Goal: Information Seeking & Learning: Learn about a topic

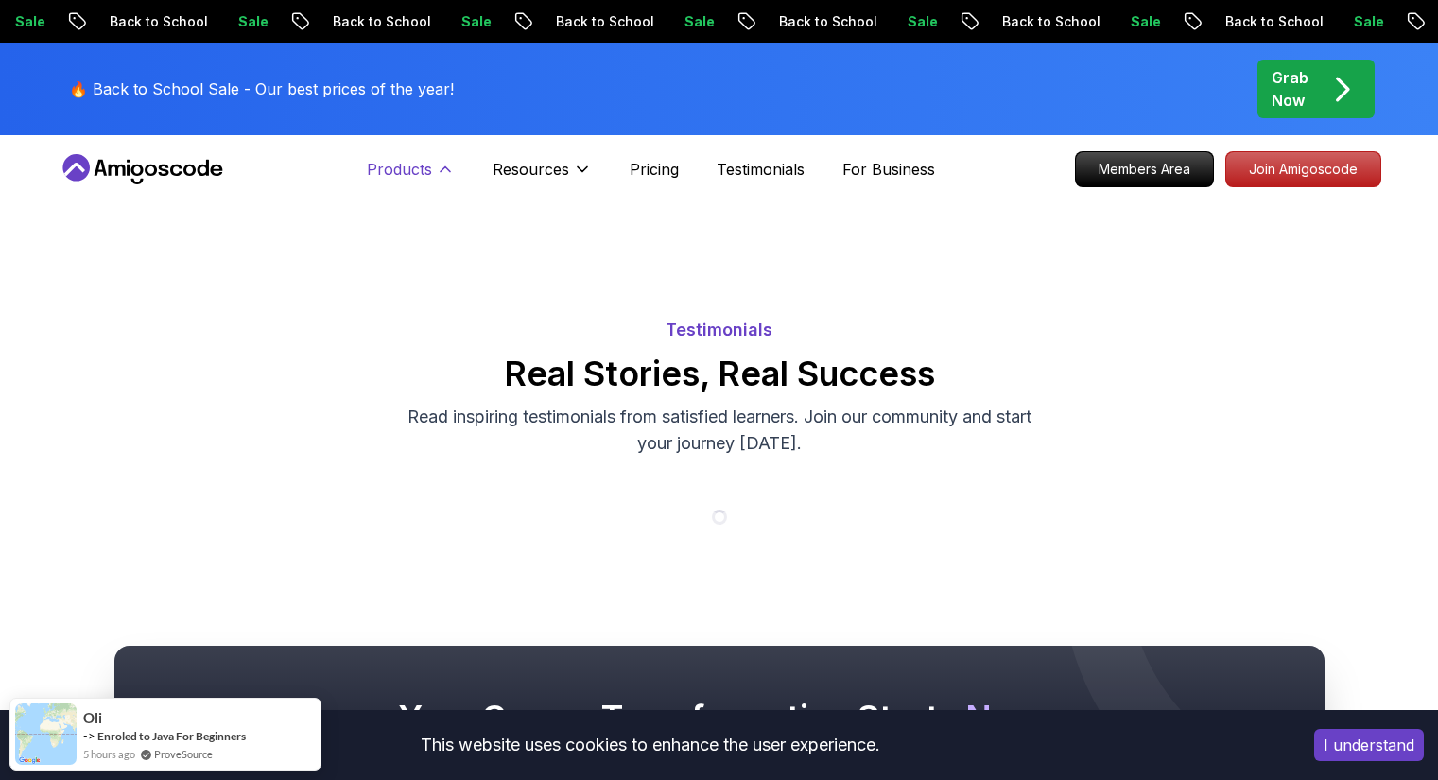
click at [447, 180] on button "Products" at bounding box center [411, 177] width 88 height 38
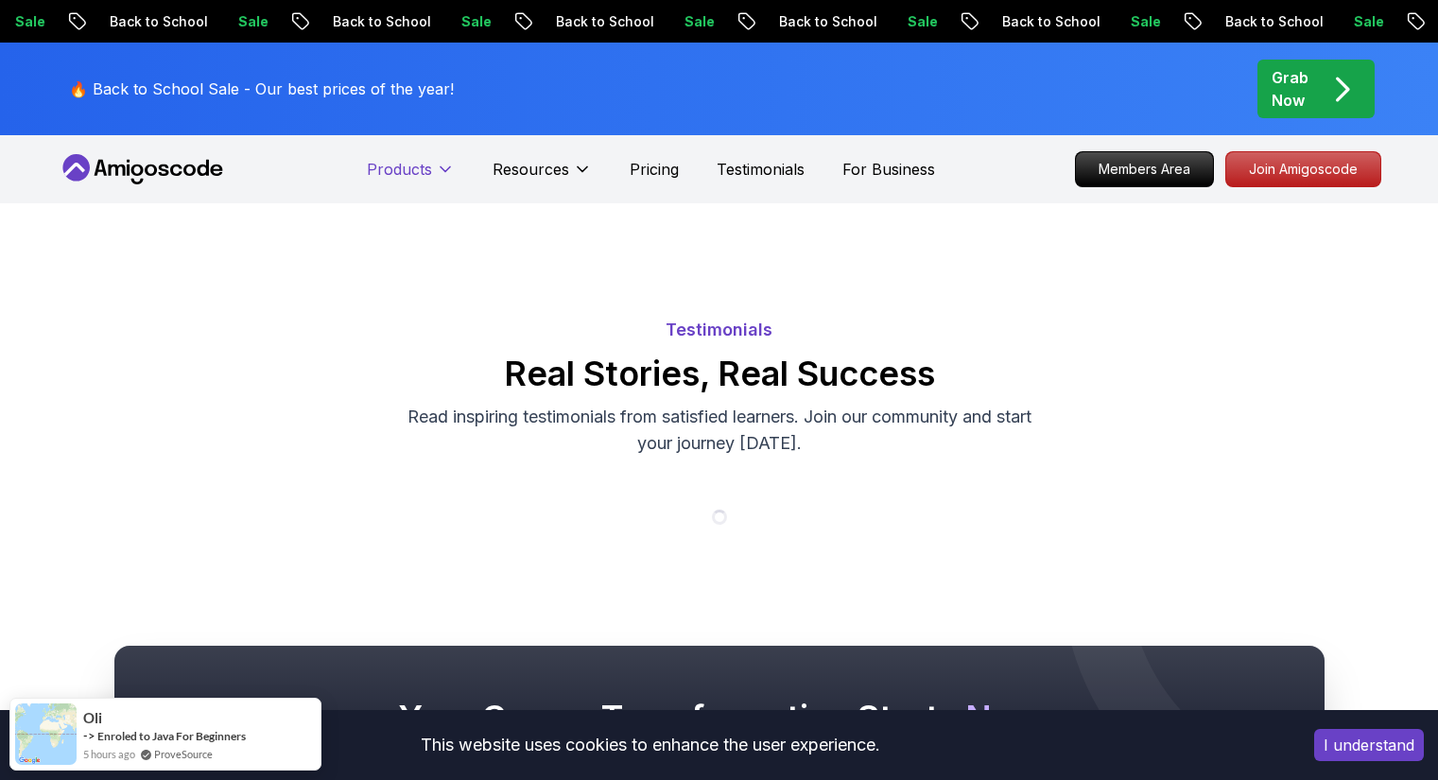
click at [438, 184] on button "Products" at bounding box center [411, 177] width 88 height 38
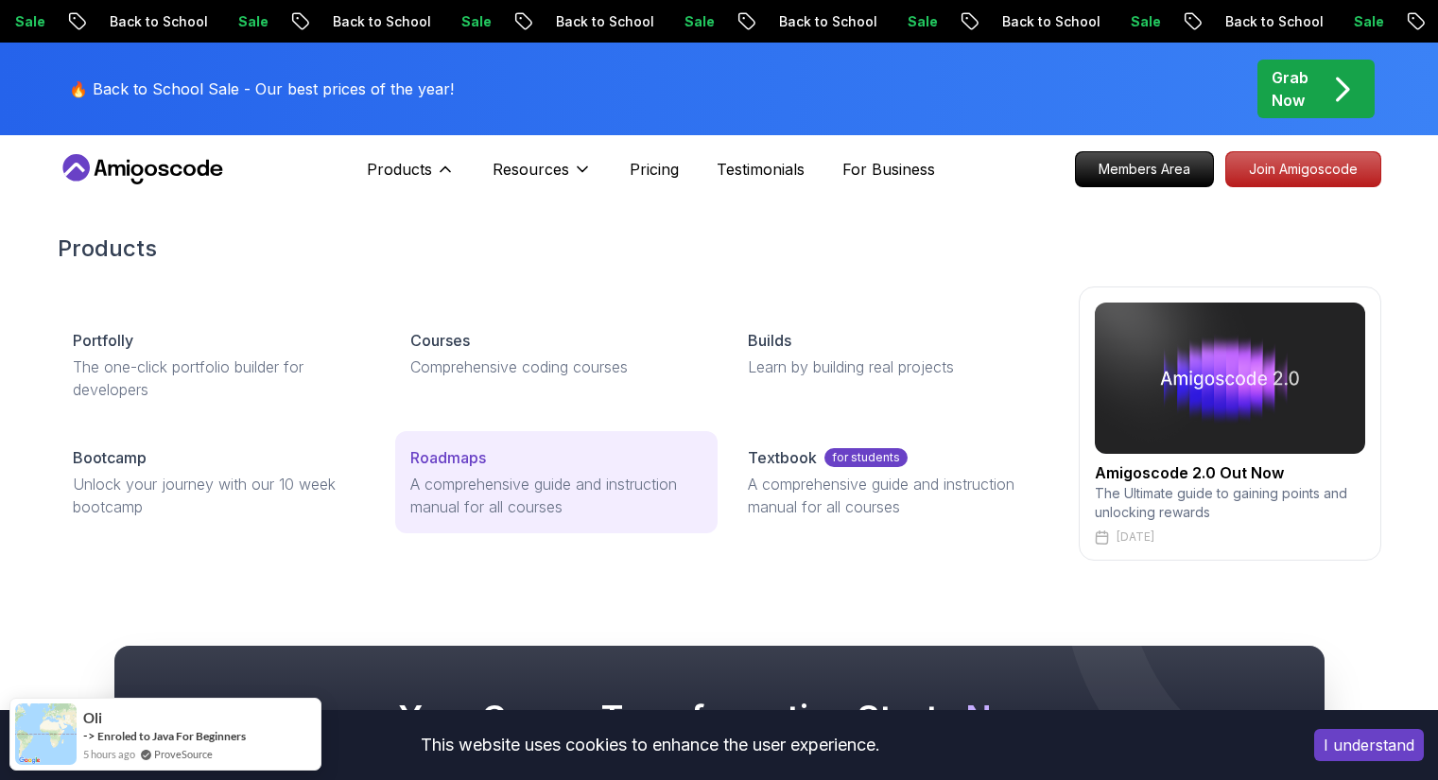
click at [493, 453] on div "Roadmaps" at bounding box center [556, 457] width 292 height 23
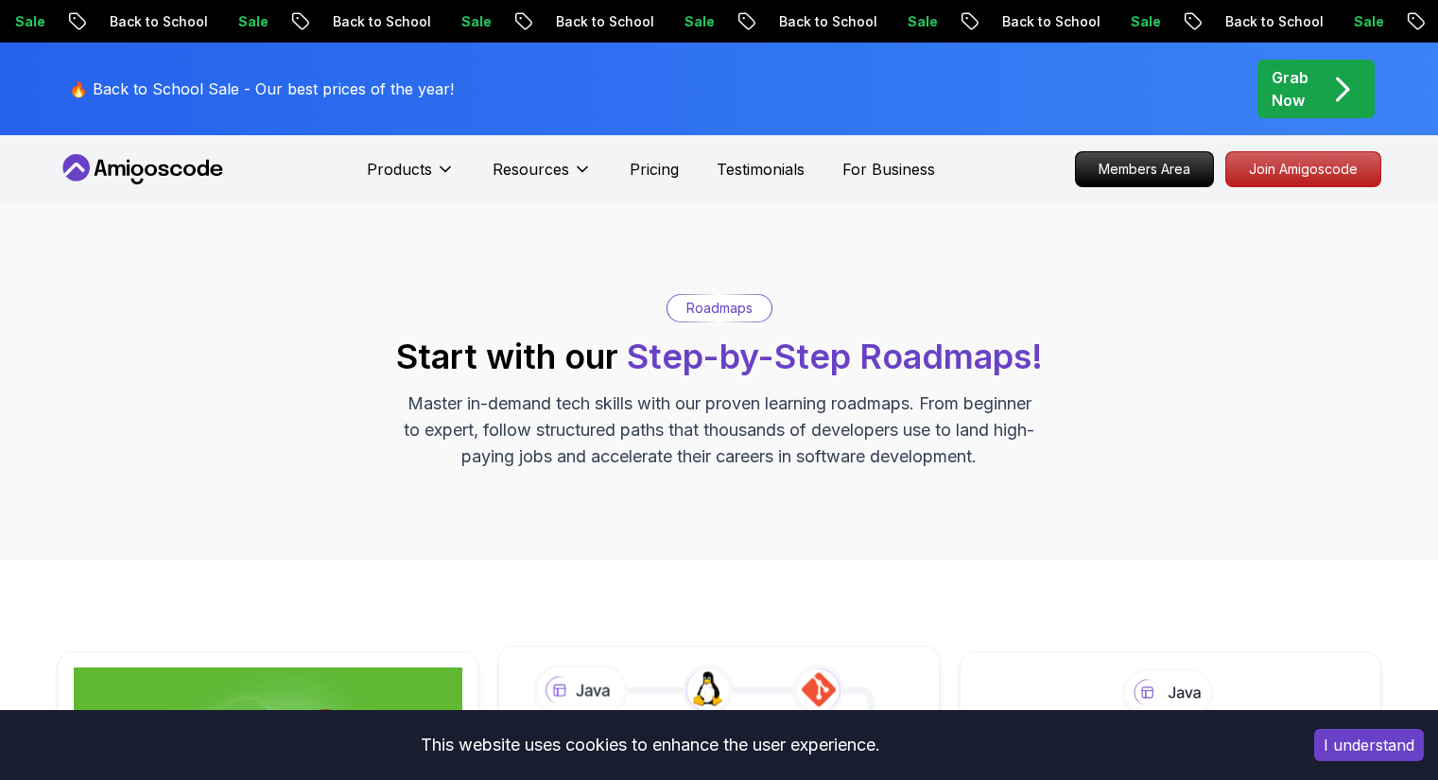
scroll to position [473, 0]
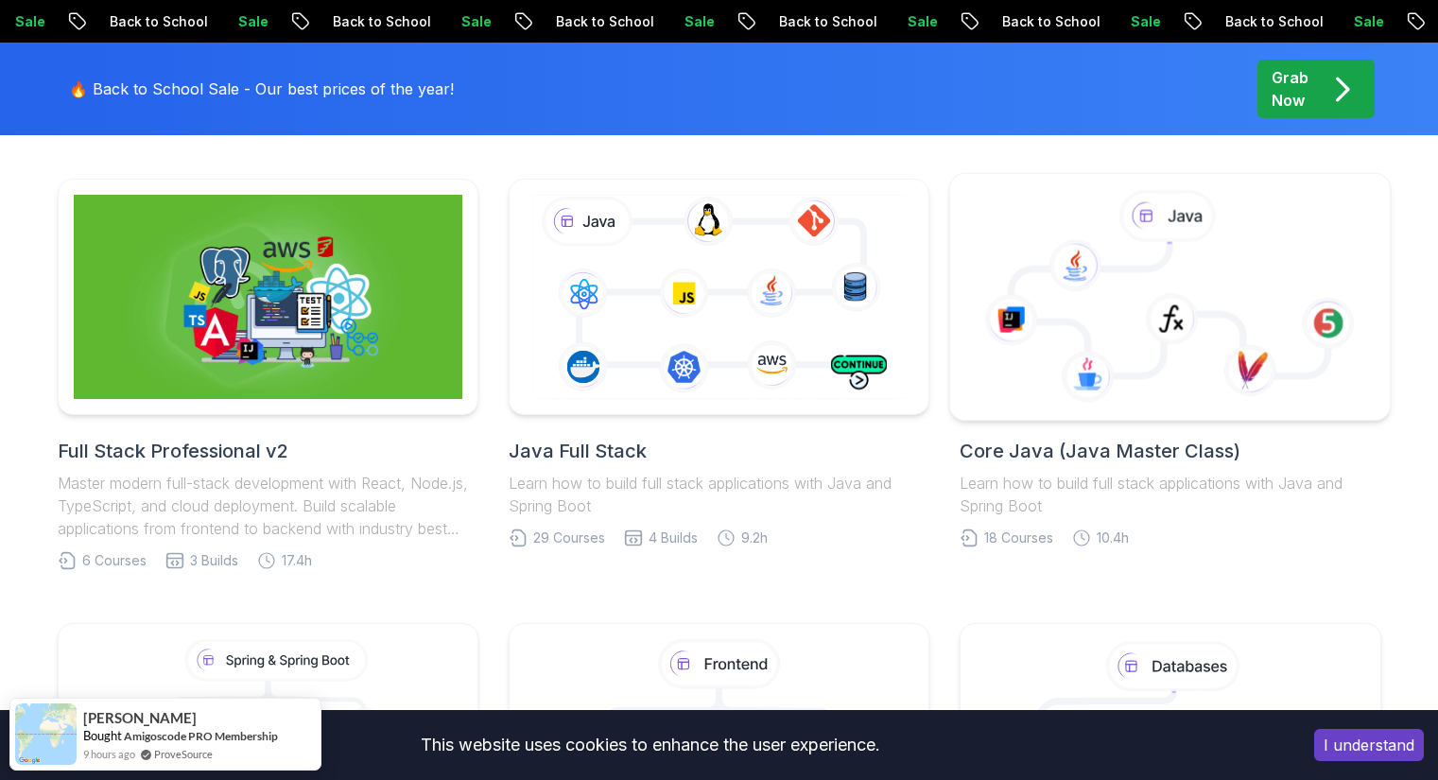
click at [1175, 295] on icon at bounding box center [1172, 319] width 53 height 52
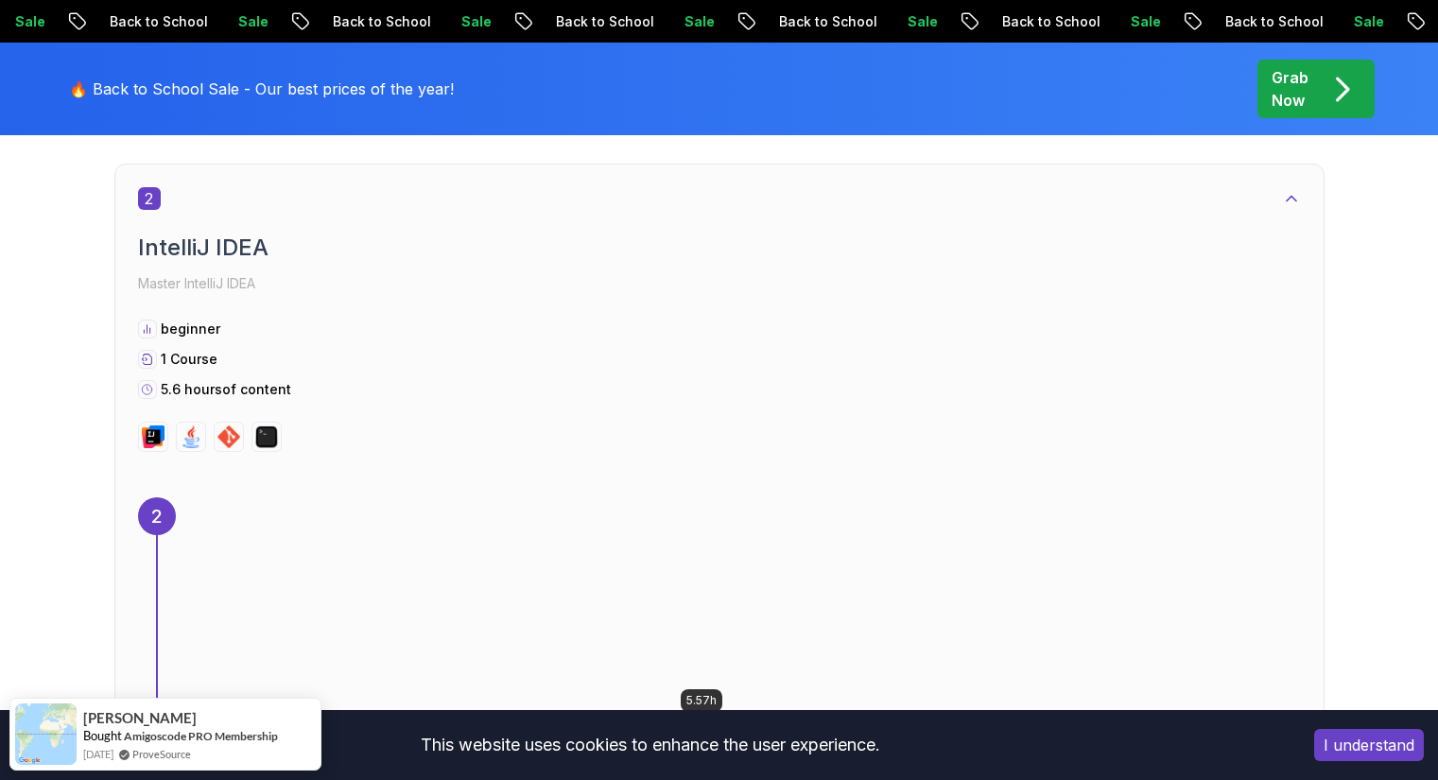
scroll to position [2175, 0]
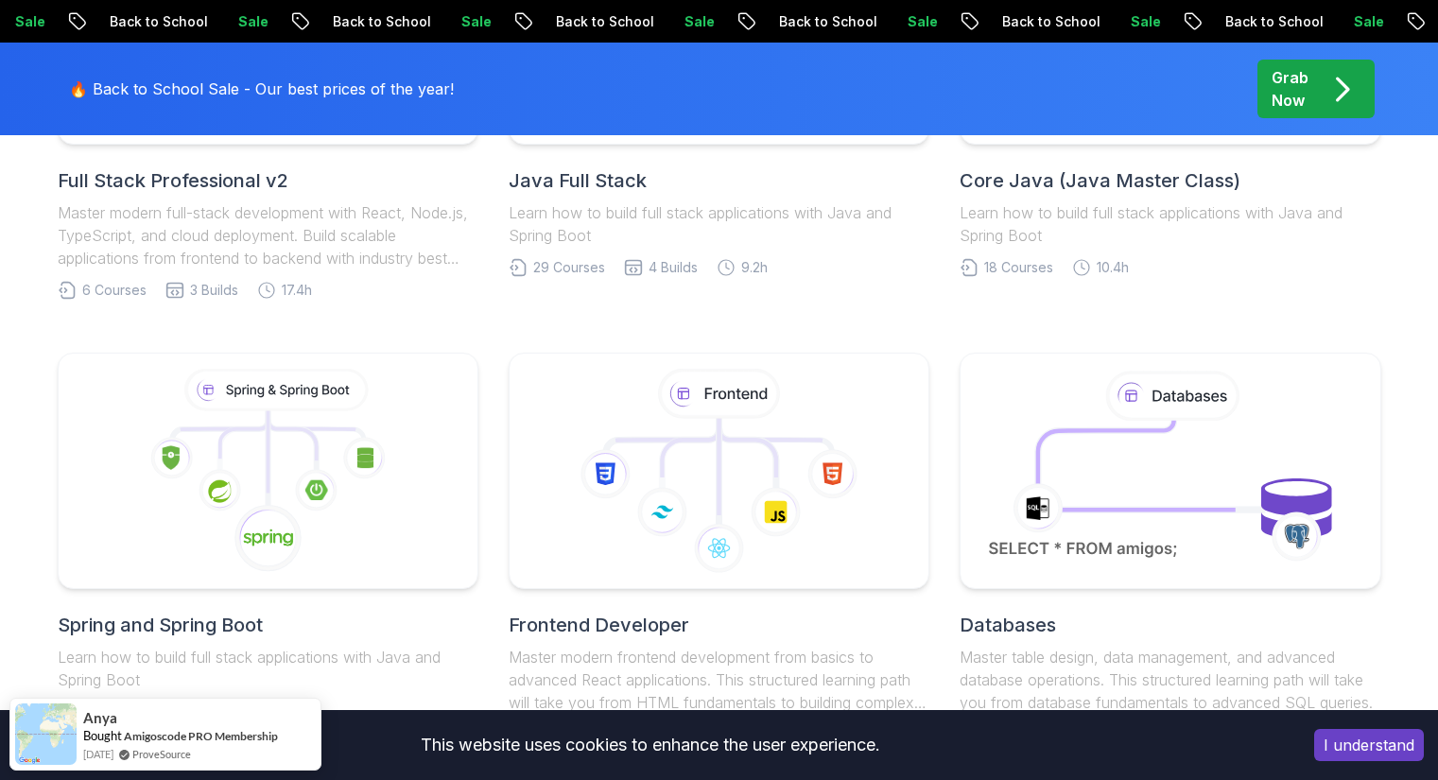
scroll to position [462, 0]
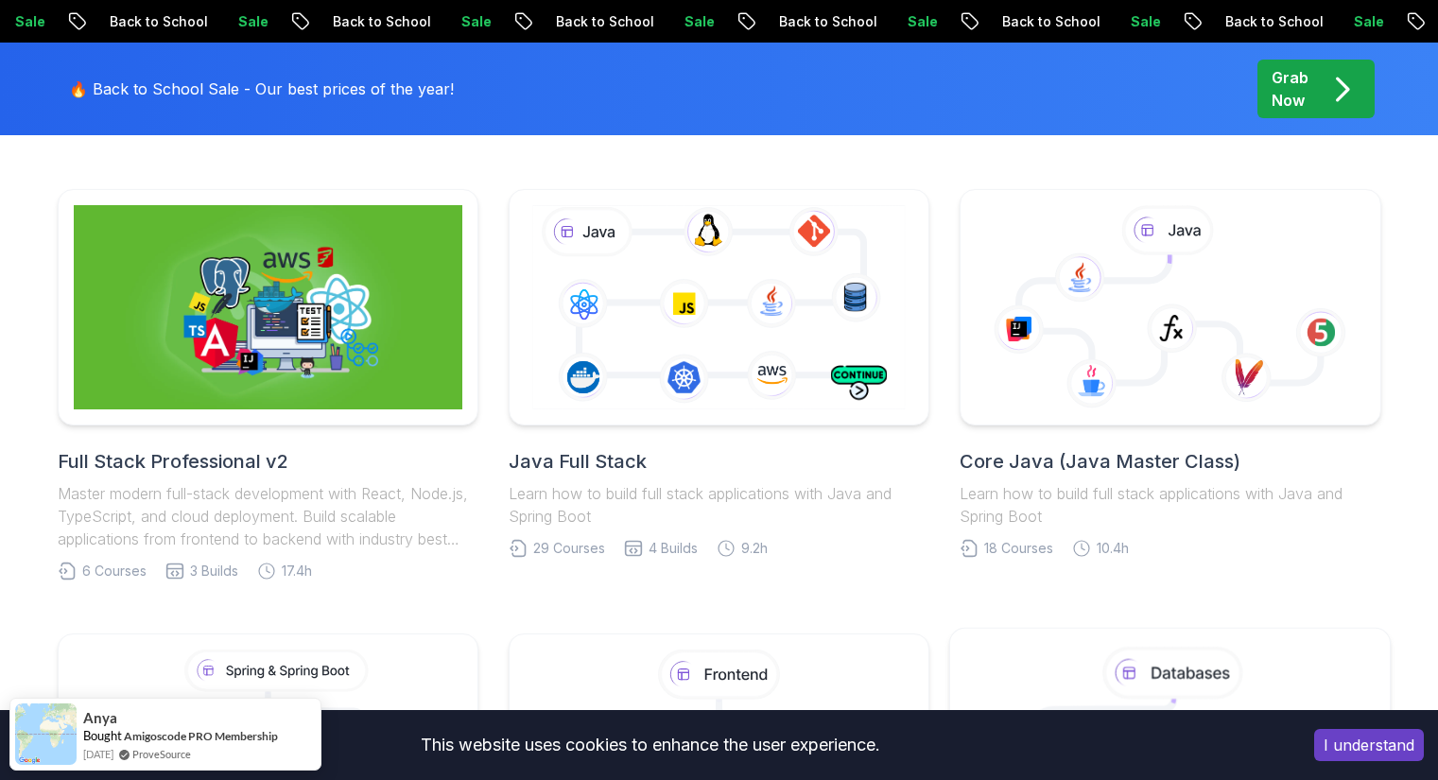
click at [1329, 740] on button "I understand" at bounding box center [1370, 745] width 110 height 32
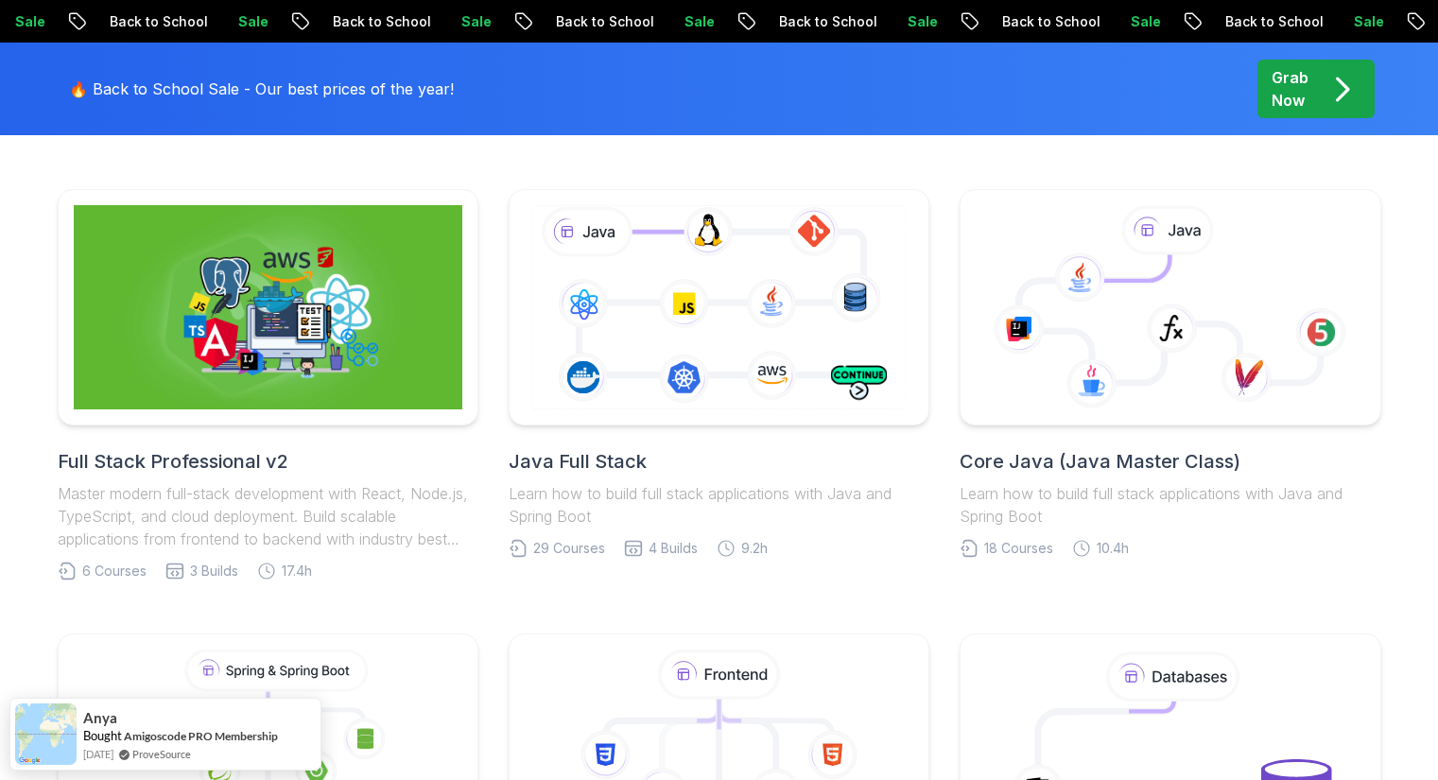
scroll to position [0, 0]
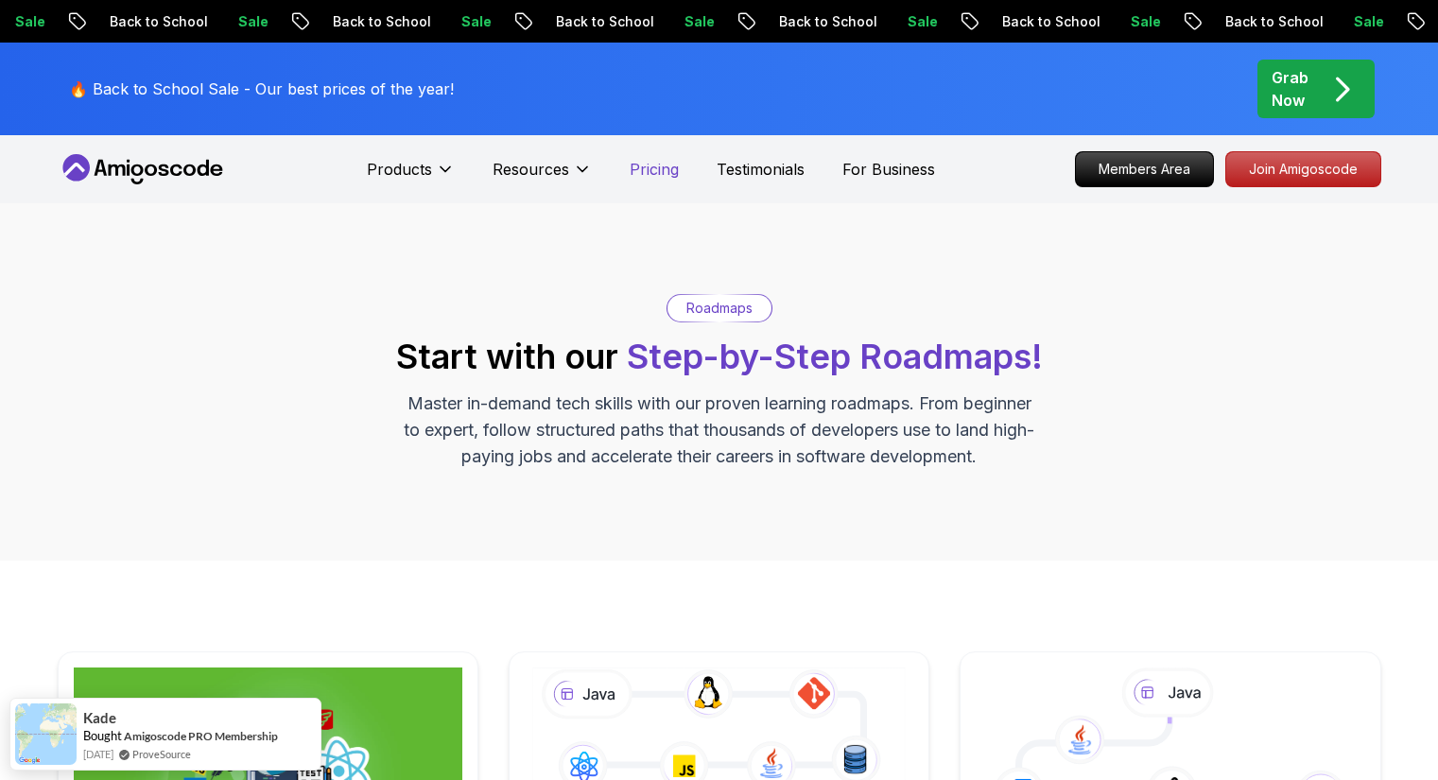
click at [646, 167] on p "Pricing" at bounding box center [654, 169] width 49 height 23
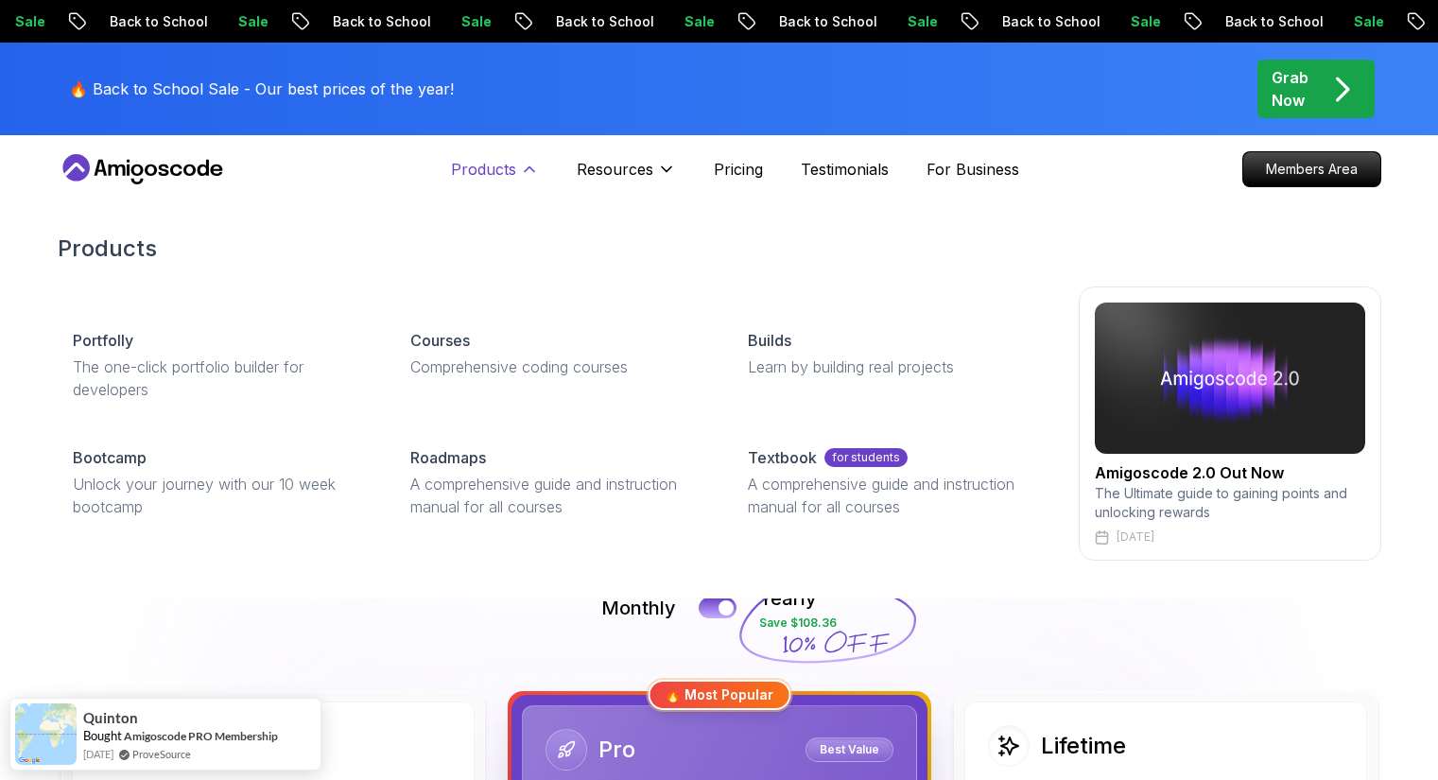
click at [480, 175] on p "Products" at bounding box center [483, 169] width 65 height 23
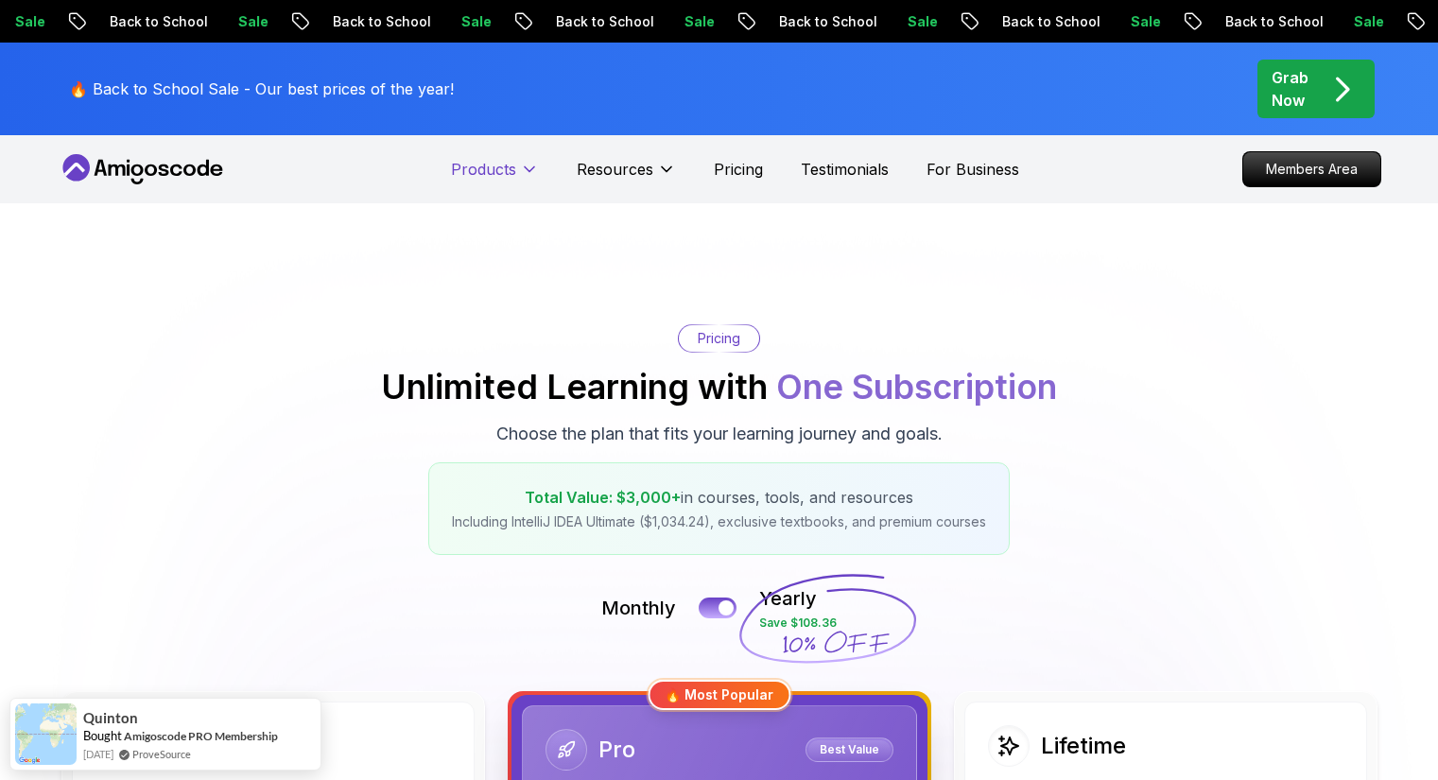
click at [489, 168] on p "Products" at bounding box center [483, 169] width 65 height 23
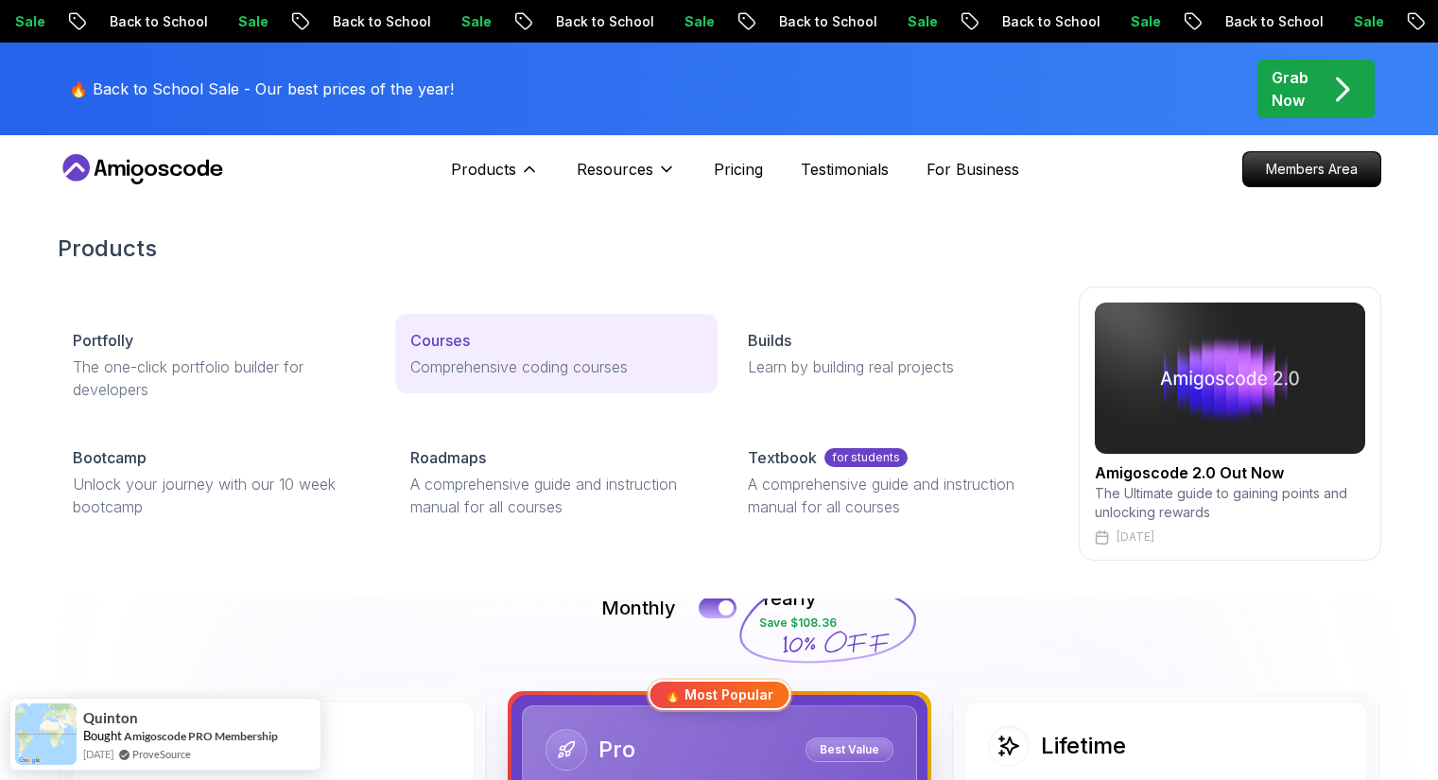
click at [479, 326] on link "Courses Comprehensive coding courses" at bounding box center [556, 353] width 322 height 79
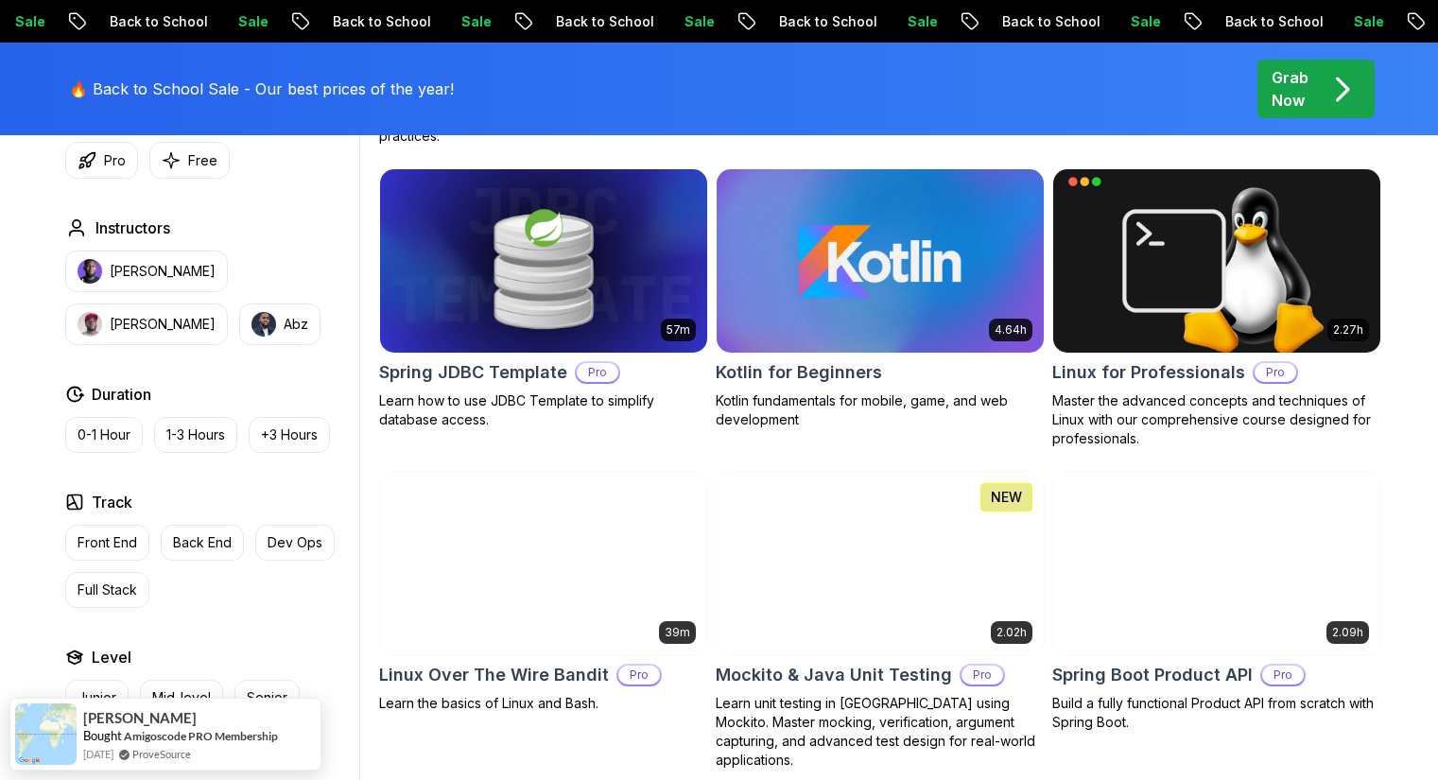
scroll to position [3783, 0]
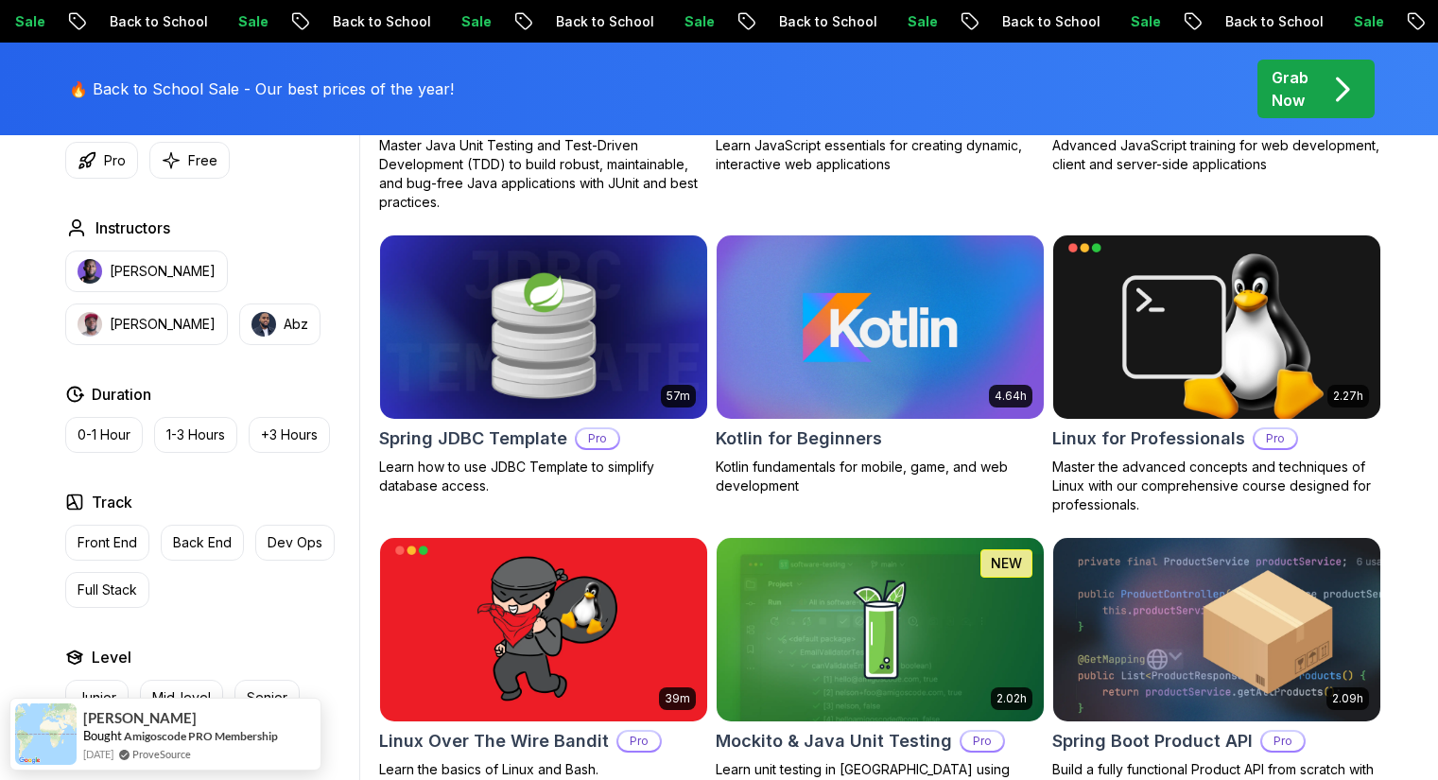
click at [594, 332] on img at bounding box center [543, 327] width 343 height 192
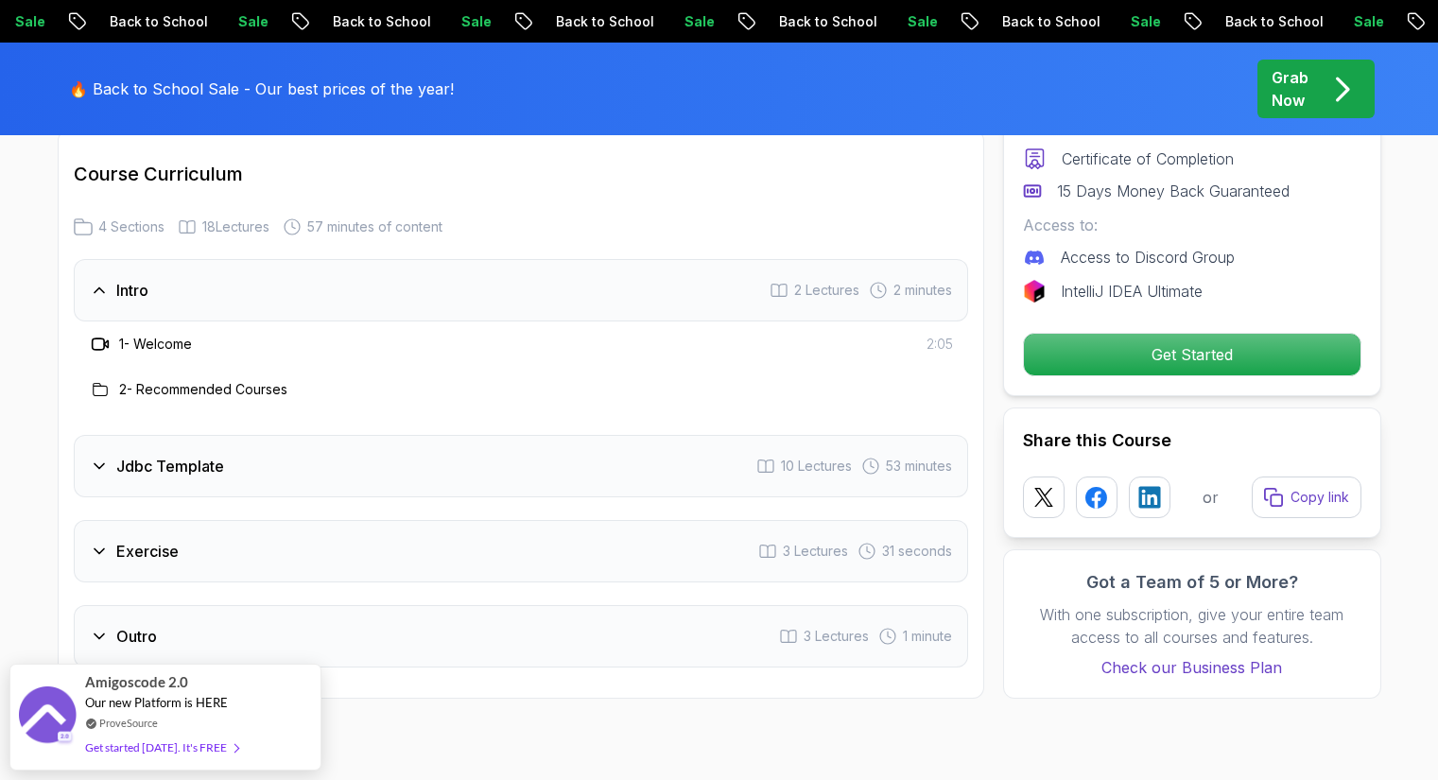
scroll to position [2364, 0]
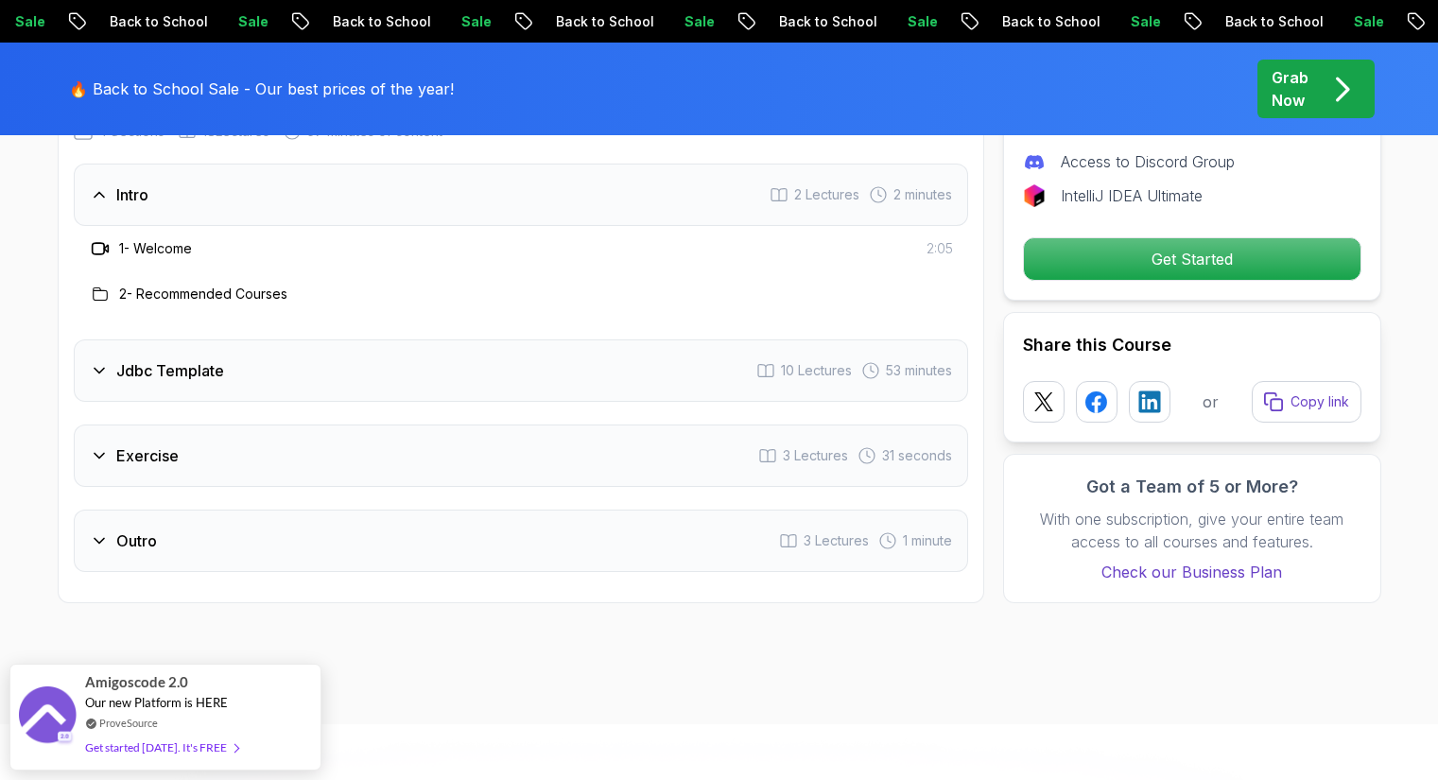
click at [320, 451] on div "Exercise 3 Lectures 31 seconds" at bounding box center [521, 456] width 895 height 62
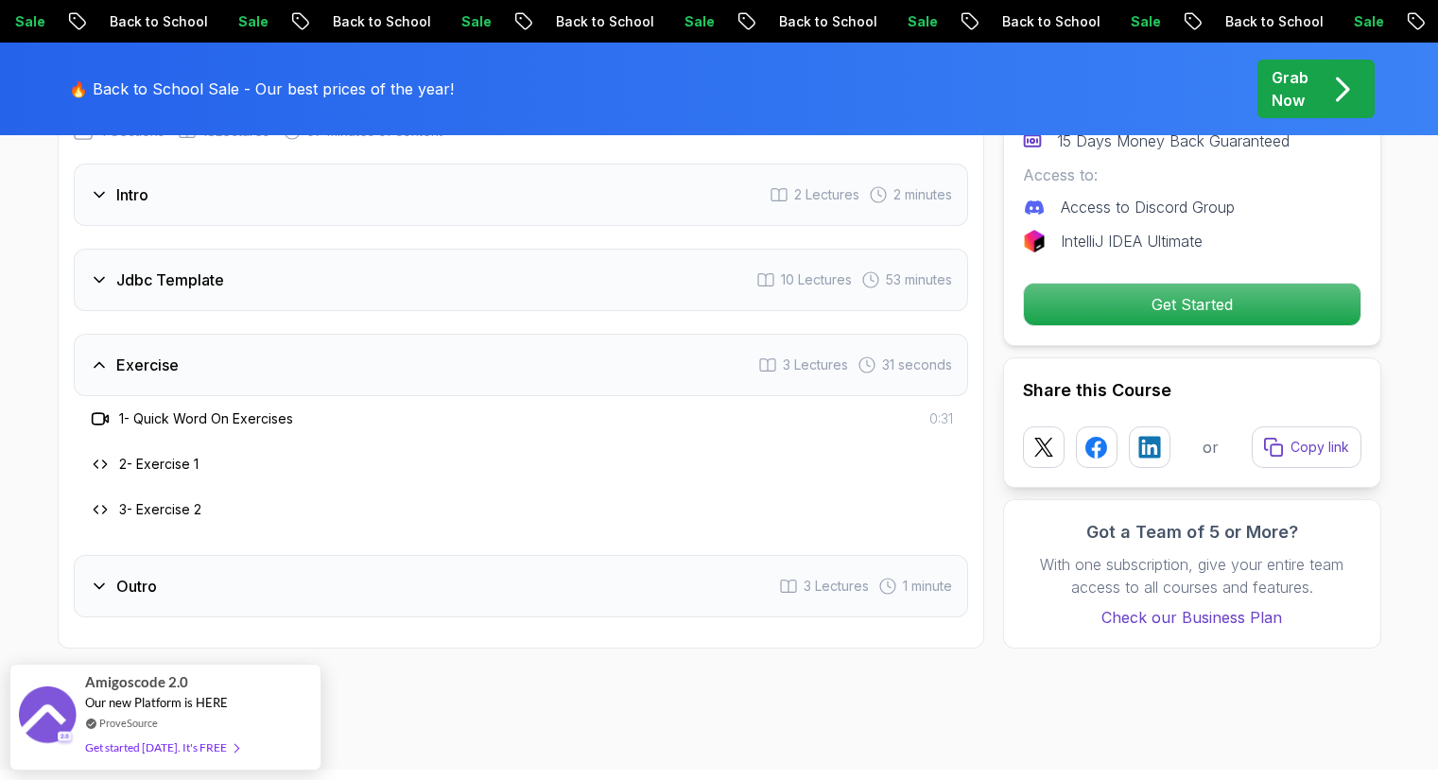
click at [303, 286] on div "Jdbc Template 10 Lectures 53 minutes" at bounding box center [521, 280] width 895 height 62
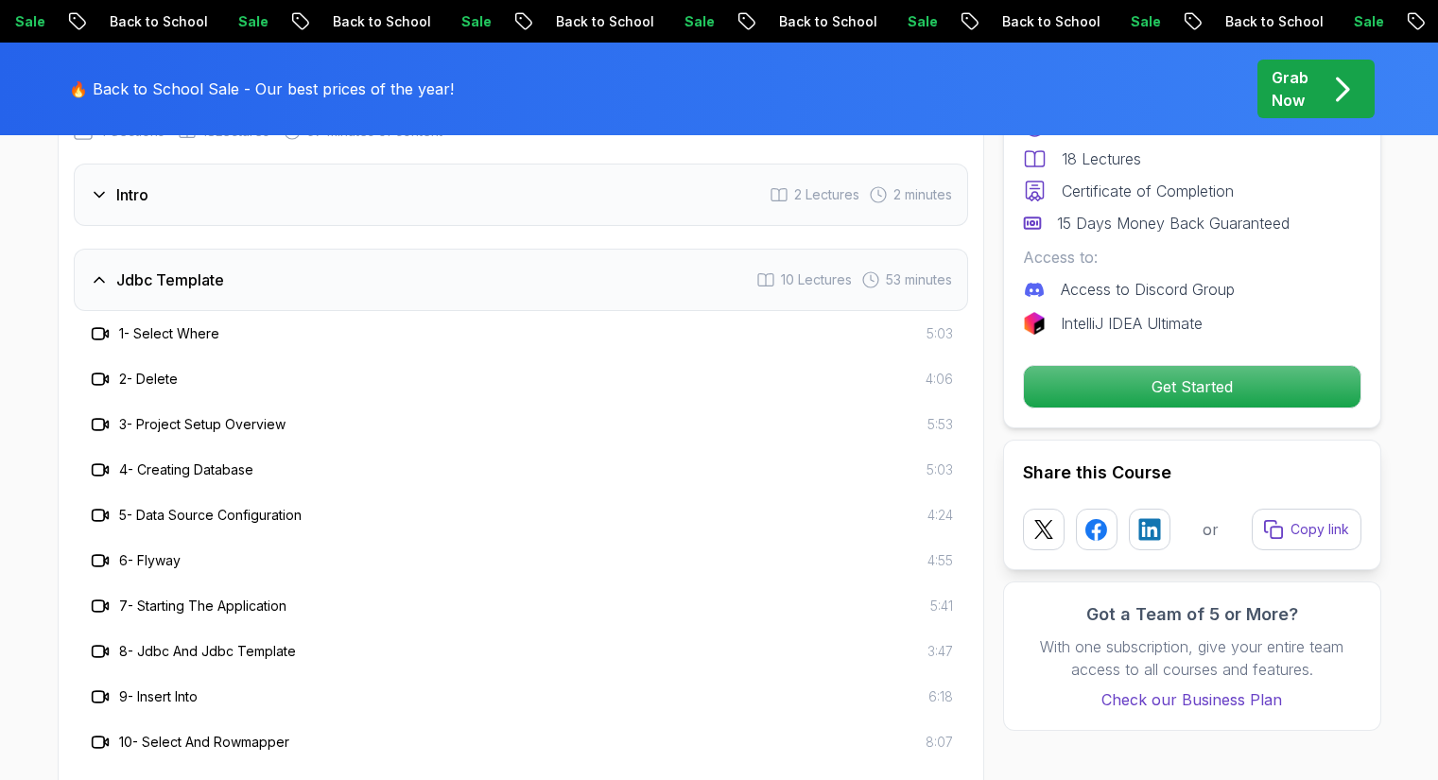
click at [202, 324] on h3 "1 - Select Where" at bounding box center [169, 333] width 100 height 19
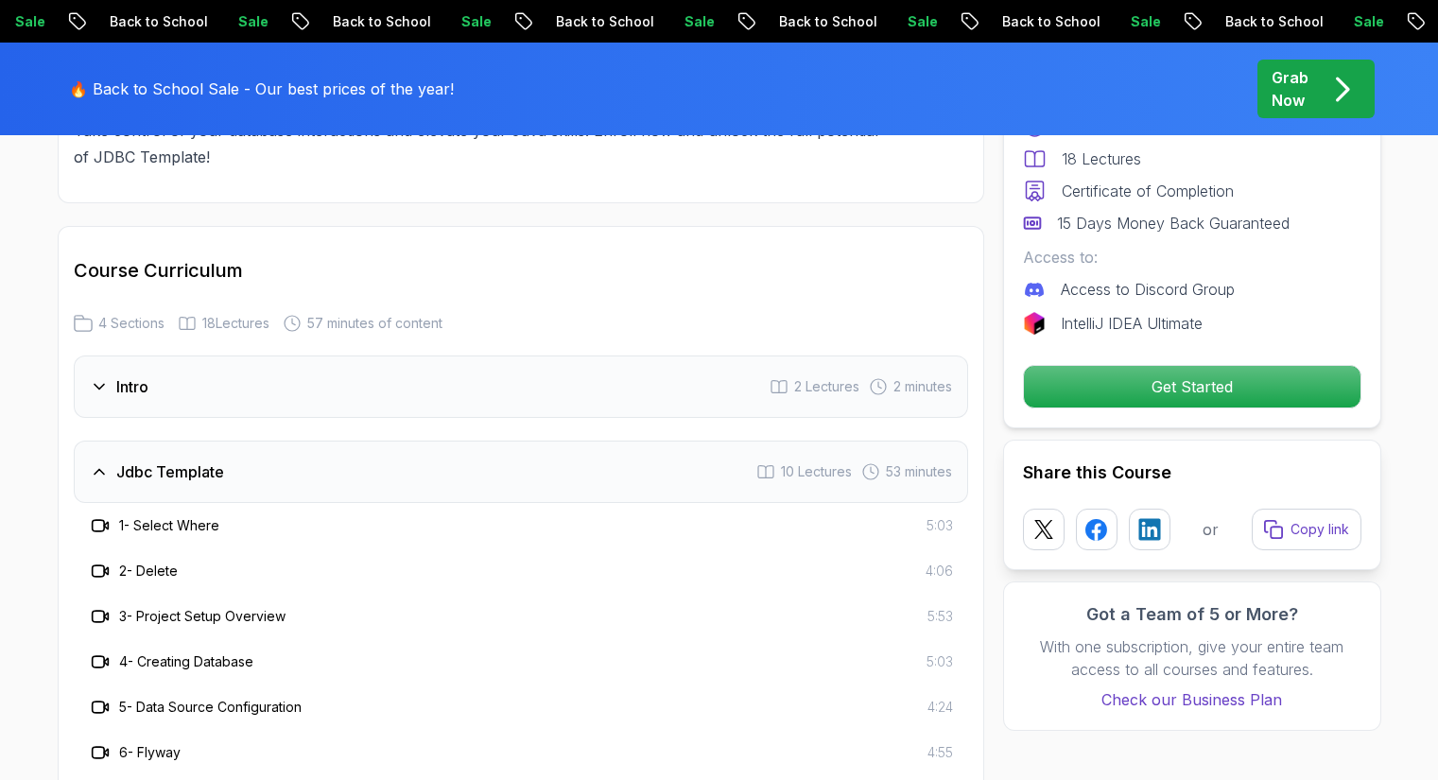
scroll to position [2081, 0]
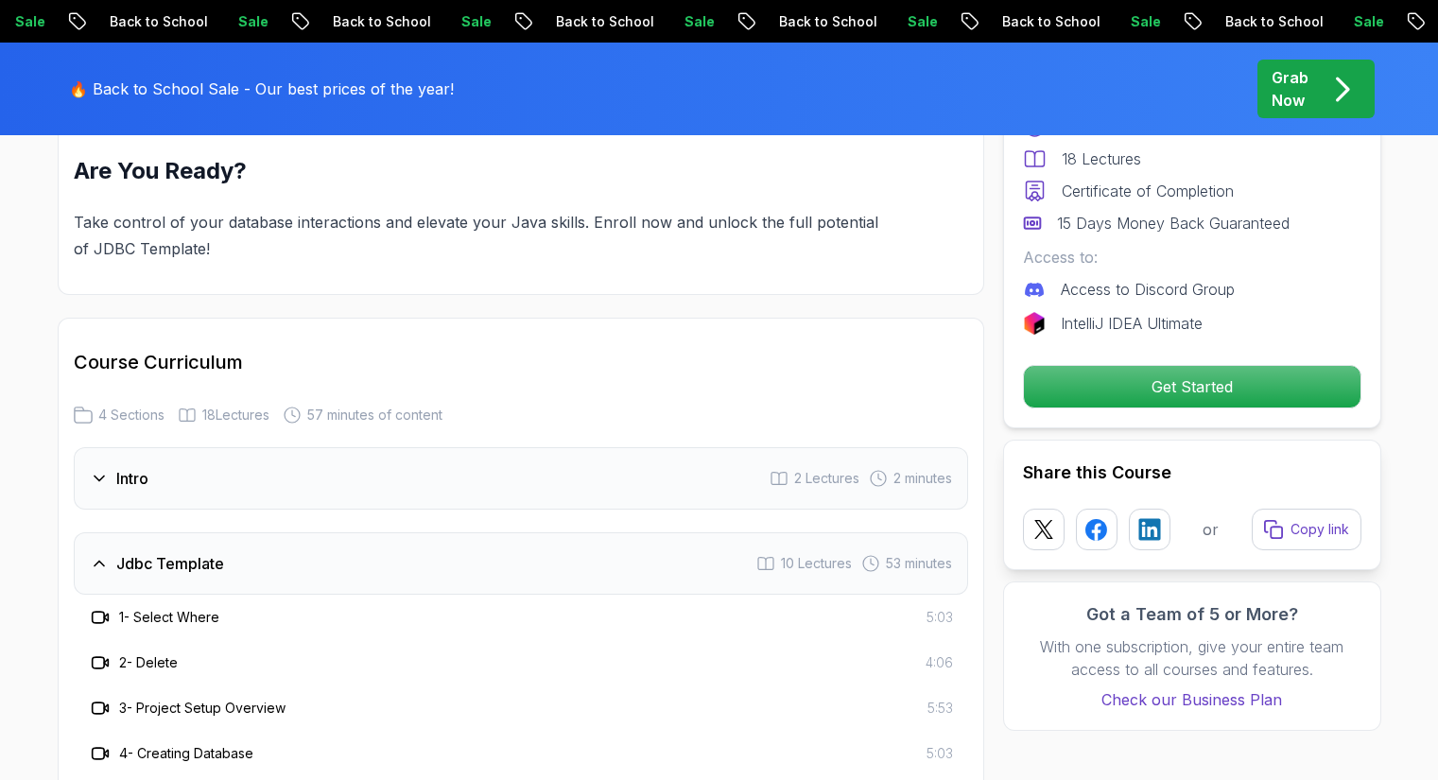
click at [218, 463] on div "Intro 2 Lectures 2 minutes" at bounding box center [521, 478] width 895 height 62
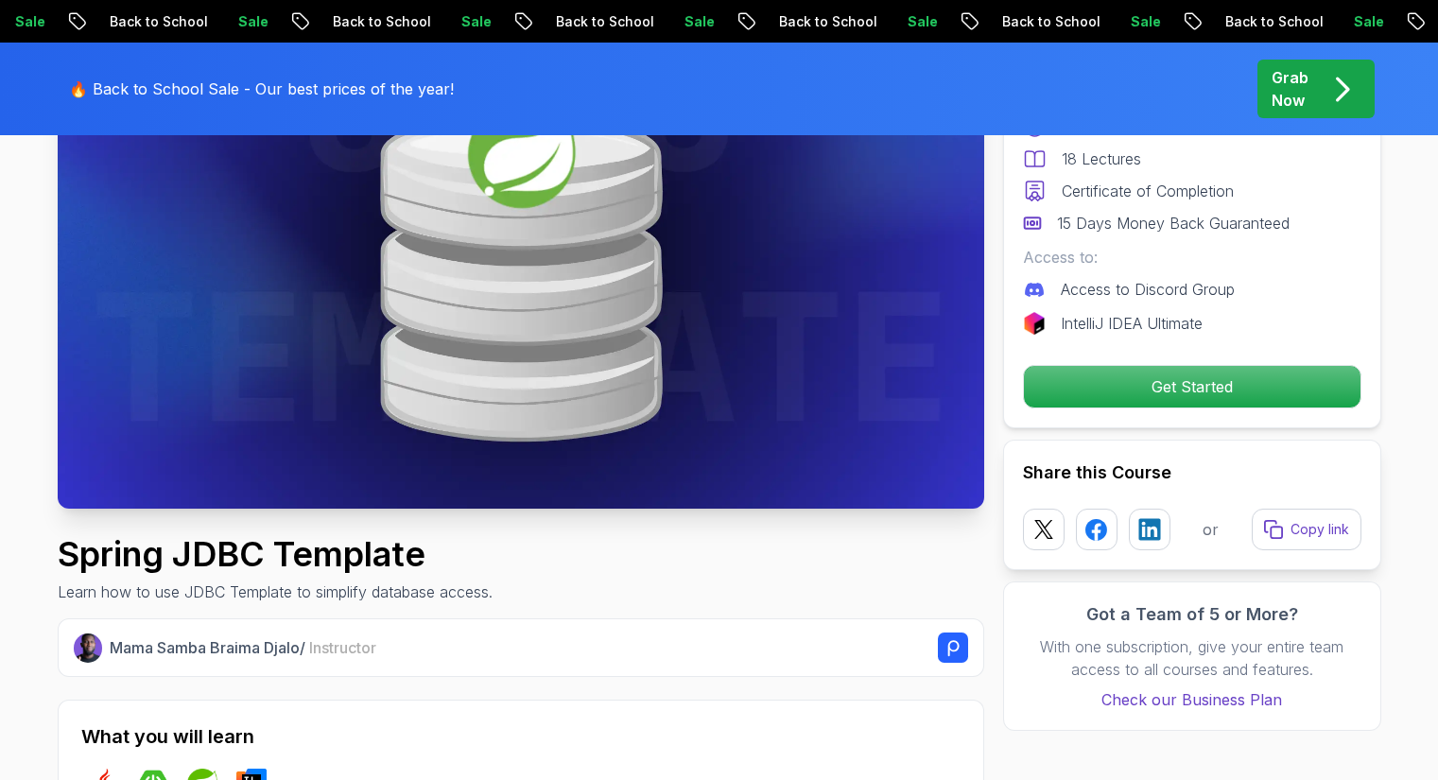
scroll to position [378, 0]
